Goal: Task Accomplishment & Management: Manage account settings

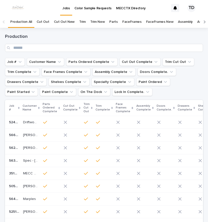
click at [79, 21] on link "Trim" at bounding box center [82, 22] width 7 height 12
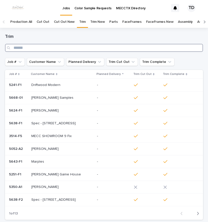
click at [73, 47] on input "Search" at bounding box center [104, 48] width 198 height 8
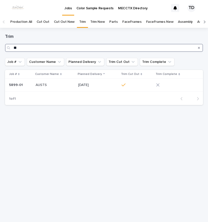
type input "*"
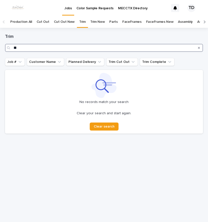
type input "*"
click at [69, 50] on input "****" at bounding box center [104, 48] width 198 height 8
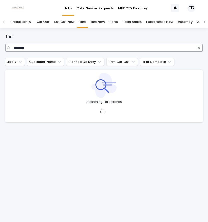
type input "*******"
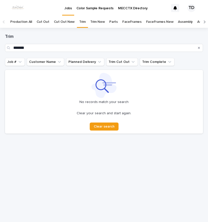
click at [22, 21] on link "Production All" at bounding box center [21, 22] width 22 height 12
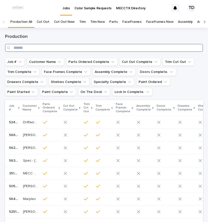
click at [29, 49] on input "Search" at bounding box center [104, 48] width 198 height 8
type input "****"
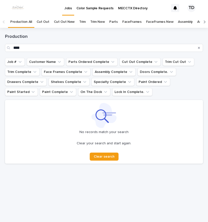
click at [79, 22] on link "Trim" at bounding box center [82, 22] width 7 height 12
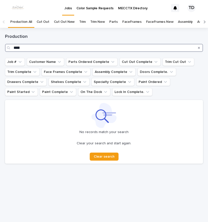
click at [26, 47] on input "****" at bounding box center [104, 48] width 198 height 8
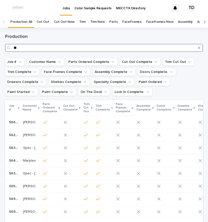
type input "*"
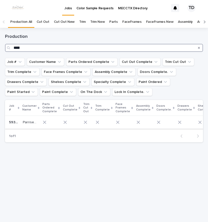
type input "****"
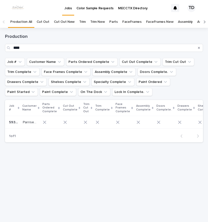
click at [196, 124] on td at bounding box center [206, 122] width 20 height 13
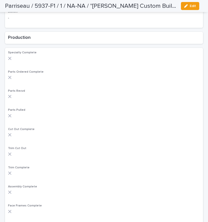
scroll to position [251, 0]
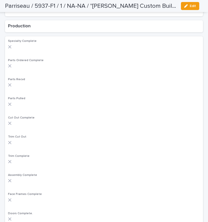
click at [11, 161] on icon at bounding box center [10, 162] width 4 height 4
click at [12, 161] on div at bounding box center [104, 162] width 192 height 4
click at [196, 6] on button "Edit" at bounding box center [190, 6] width 18 height 8
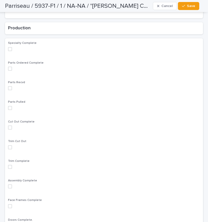
click at [9, 168] on span at bounding box center [10, 167] width 4 height 4
click at [191, 8] on span "Save" at bounding box center [191, 6] width 8 height 4
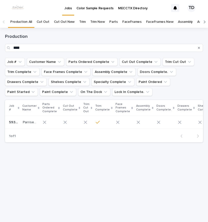
click at [42, 22] on link "Cut Out" at bounding box center [43, 22] width 13 height 12
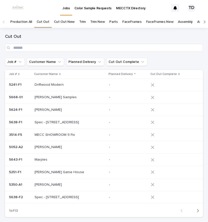
click at [65, 21] on link "Cut Out New" at bounding box center [64, 22] width 21 height 12
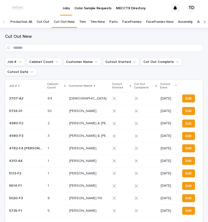
click at [82, 23] on link "Trim" at bounding box center [82, 22] width 7 height 12
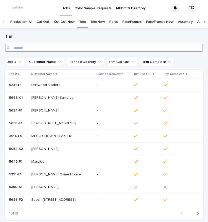
click at [48, 48] on input "Search" at bounding box center [104, 48] width 198 height 8
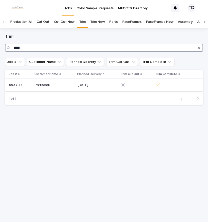
type input "****"
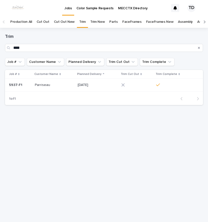
click at [119, 86] on td at bounding box center [136, 85] width 35 height 13
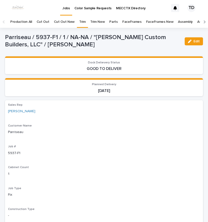
scroll to position [16, 0]
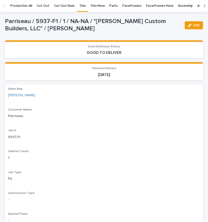
click at [188, 25] on icon "button" at bounding box center [190, 26] width 4 height 4
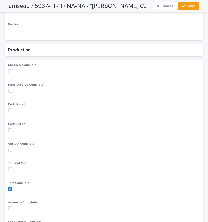
scroll to position [292, 0]
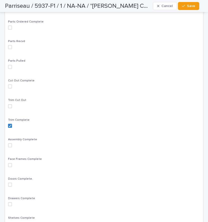
click at [12, 105] on label at bounding box center [104, 106] width 192 height 4
click at [191, 6] on span "Save" at bounding box center [191, 6] width 8 height 4
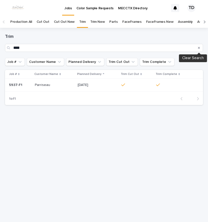
click at [199, 48] on icon "Search" at bounding box center [199, 47] width 2 height 3
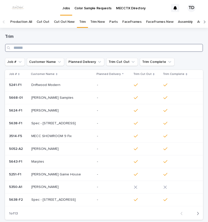
click at [86, 48] on input "Search" at bounding box center [104, 48] width 198 height 8
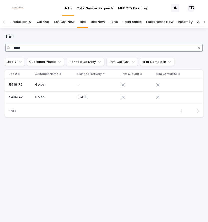
type input "****"
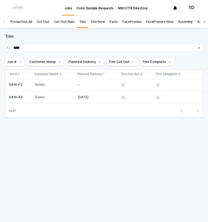
click at [126, 84] on div at bounding box center [133, 85] width 25 height 4
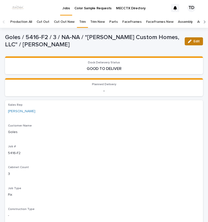
click at [188, 42] on icon "button" at bounding box center [190, 42] width 4 height 4
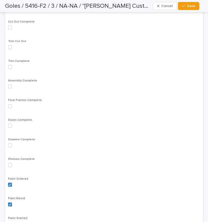
scroll to position [351, 0]
click at [9, 46] on span at bounding box center [10, 47] width 4 height 4
click at [10, 67] on span at bounding box center [10, 67] width 4 height 4
drag, startPoint x: 190, startPoint y: 7, endPoint x: 45, endPoint y: 22, distance: 145.6
click at [187, 7] on button "Save" at bounding box center [188, 6] width 21 height 8
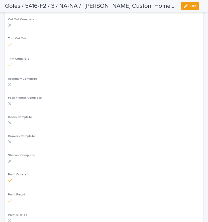
scroll to position [337, 0]
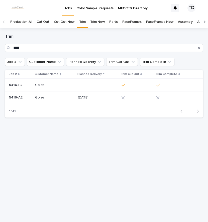
click at [127, 98] on div at bounding box center [133, 98] width 25 height 4
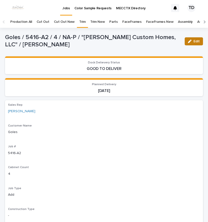
click at [188, 43] on icon "button" at bounding box center [190, 42] width 4 height 4
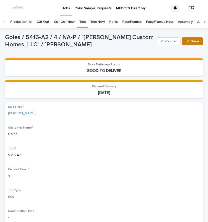
click at [187, 42] on div "button" at bounding box center [188, 42] width 5 height 4
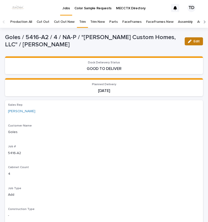
click at [188, 42] on div "button" at bounding box center [191, 42] width 6 height 4
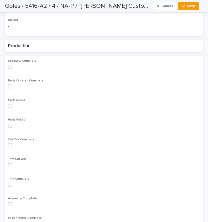
scroll to position [301, 0]
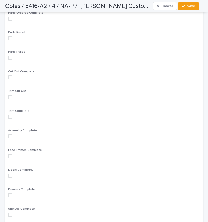
click at [12, 98] on label at bounding box center [104, 97] width 192 height 4
click at [10, 118] on span at bounding box center [10, 117] width 4 height 4
drag, startPoint x: 195, startPoint y: 7, endPoint x: 184, endPoint y: 3, distance: 11.3
click at [194, 7] on span "Save" at bounding box center [191, 6] width 8 height 4
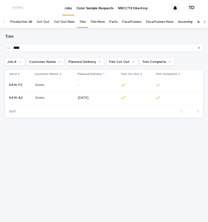
click at [198, 47] on icon "Search" at bounding box center [199, 47] width 2 height 3
